Goal: Information Seeking & Learning: Check status

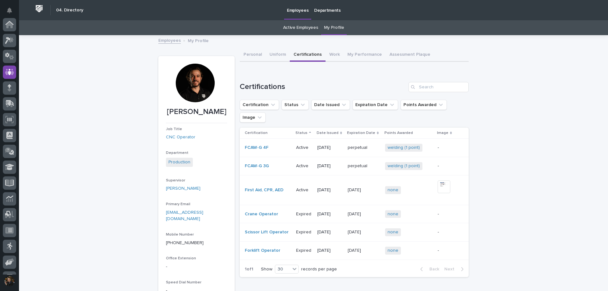
click at [310, 26] on link "Active Employees" at bounding box center [300, 27] width 35 height 15
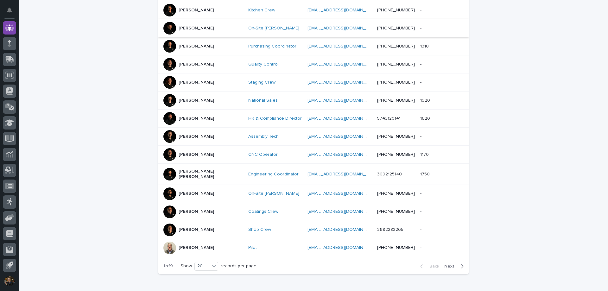
scroll to position [285, 0]
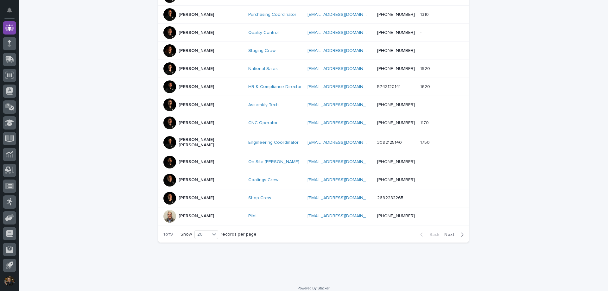
click at [171, 49] on div at bounding box center [169, 50] width 13 height 13
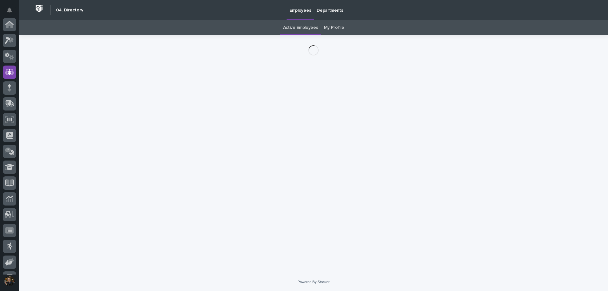
scroll to position [44, 0]
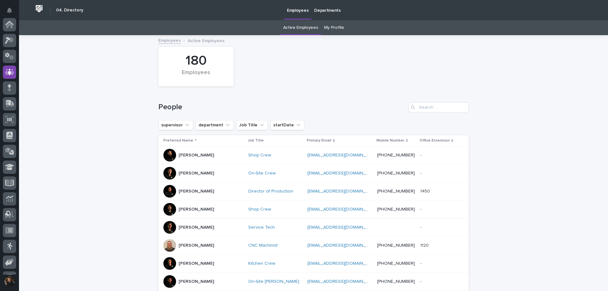
scroll to position [44, 0]
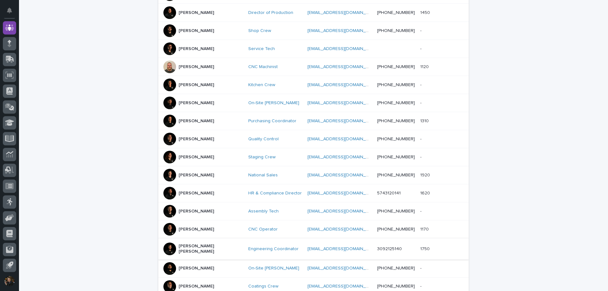
scroll to position [288, 0]
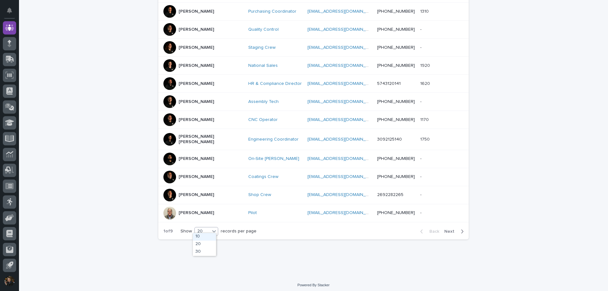
click at [211, 231] on icon at bounding box center [214, 231] width 6 height 6
click at [211, 252] on div "30" at bounding box center [204, 252] width 23 height 8
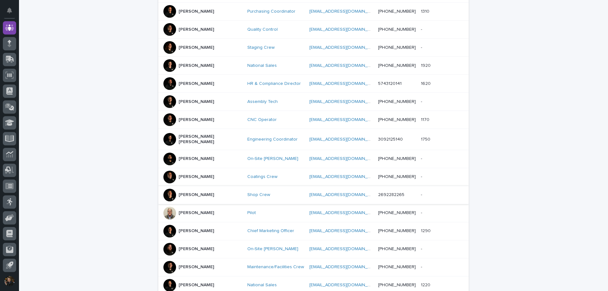
scroll to position [447, 0]
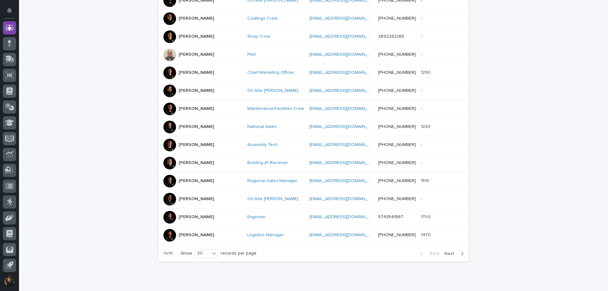
click at [463, 251] on button "Next" at bounding box center [455, 254] width 27 height 6
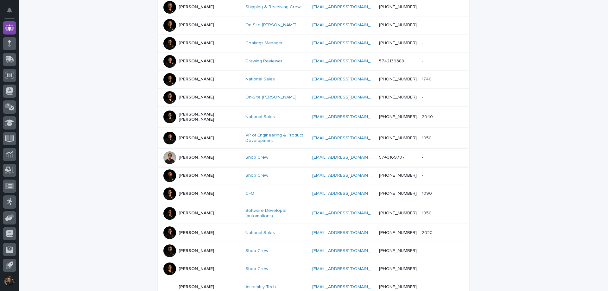
scroll to position [447, 0]
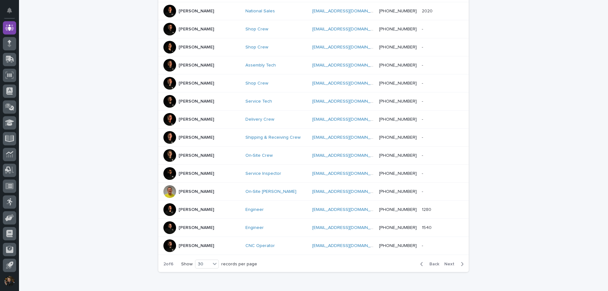
click at [458, 261] on div "button" at bounding box center [460, 264] width 5 height 6
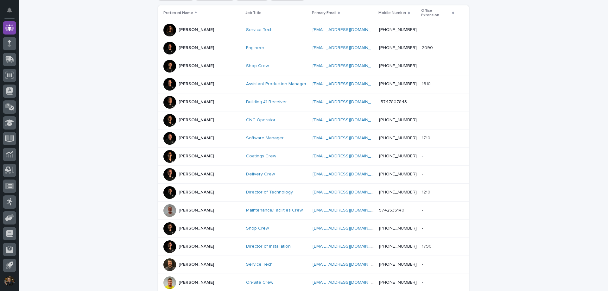
scroll to position [98, 0]
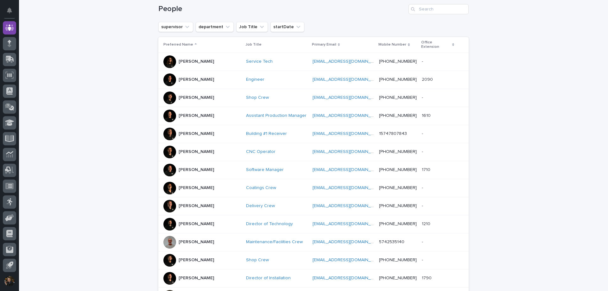
click at [172, 146] on div "Jason Gingerich" at bounding box center [202, 152] width 78 height 13
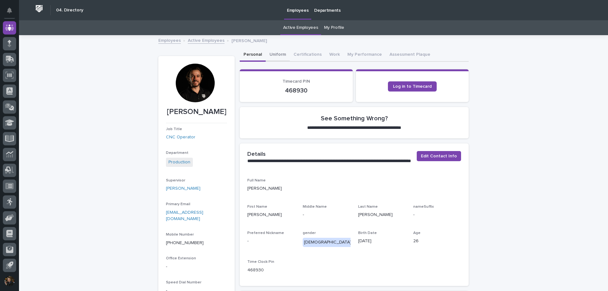
click at [282, 57] on button "Uniform" at bounding box center [278, 54] width 24 height 13
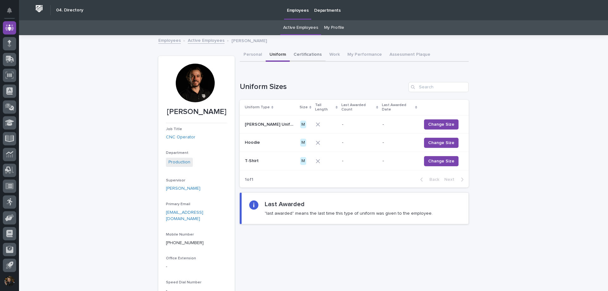
click at [310, 58] on button "Certifications" at bounding box center [308, 54] width 36 height 13
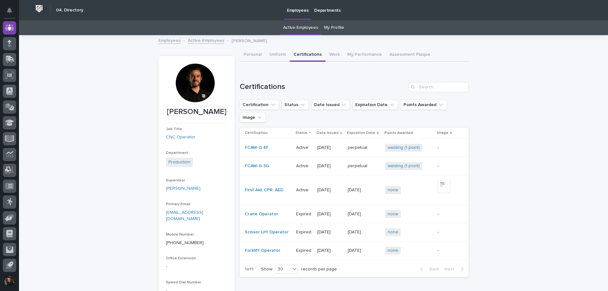
click at [339, 28] on link "My Profile" at bounding box center [334, 27] width 20 height 15
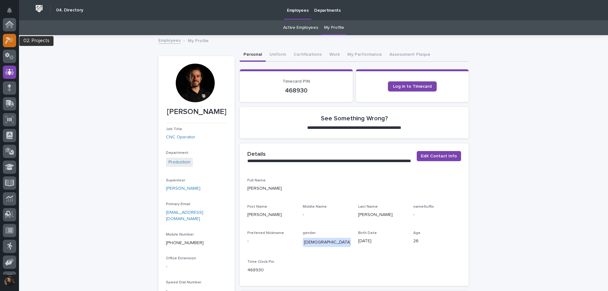
click at [7, 45] on div at bounding box center [9, 40] width 13 height 13
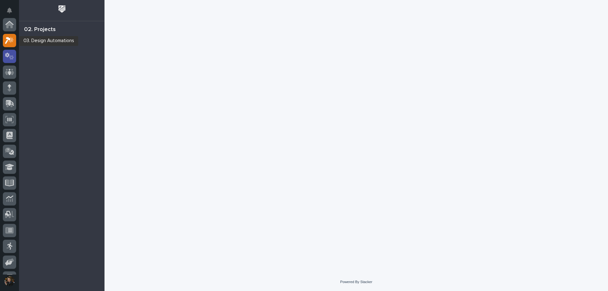
scroll to position [16, 0]
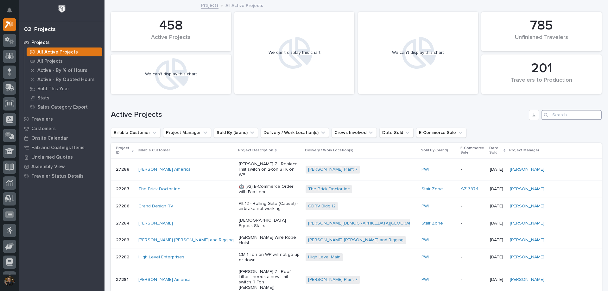
click at [558, 116] on input "Search" at bounding box center [572, 115] width 60 height 10
type input "26834"
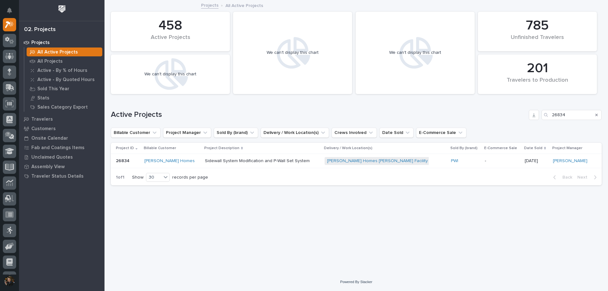
click at [303, 161] on p "Sidewall System Modification and P-Wall Set System" at bounding box center [260, 160] width 111 height 5
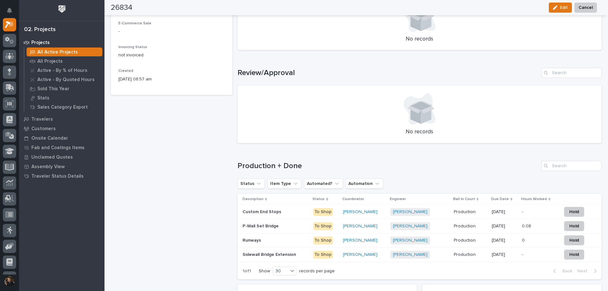
scroll to position [337, 0]
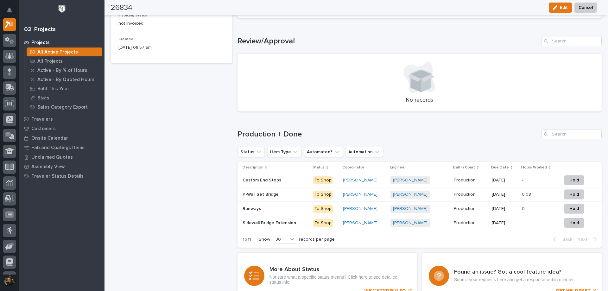
click at [306, 226] on p at bounding box center [276, 222] width 66 height 5
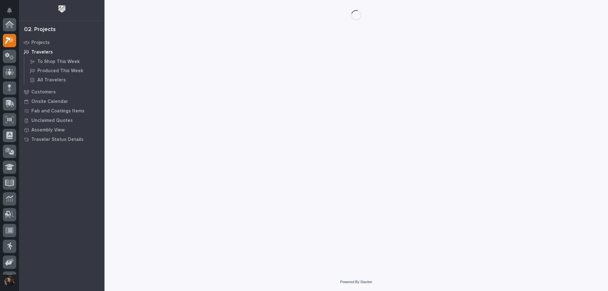
scroll to position [16, 0]
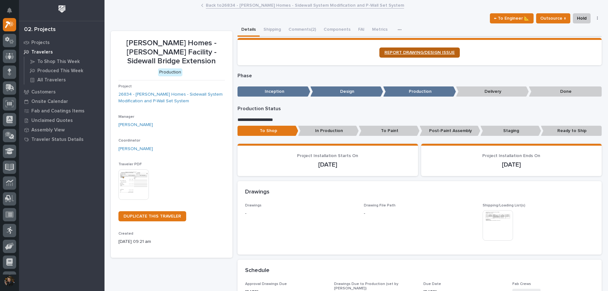
click at [425, 53] on span "REPORT DRAWING/DESIGN ISSUE" at bounding box center [420, 52] width 70 height 4
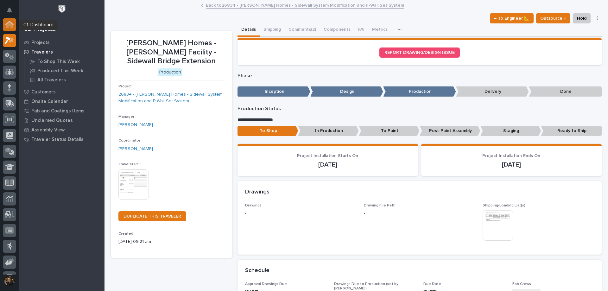
click at [12, 23] on icon at bounding box center [9, 23] width 8 height 4
